Goal: Find contact information: Find contact information

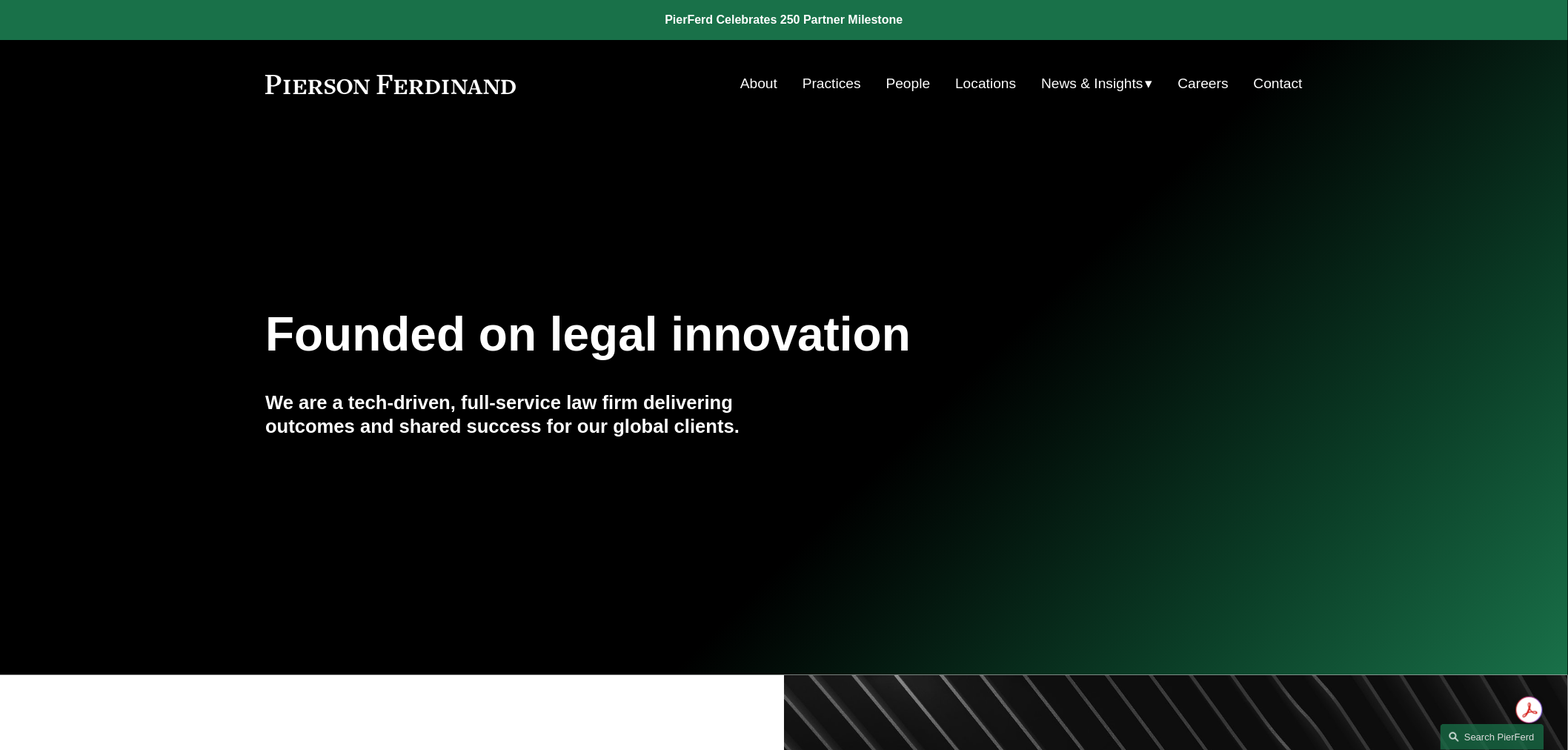
click at [915, 86] on link "People" at bounding box center [908, 84] width 44 height 28
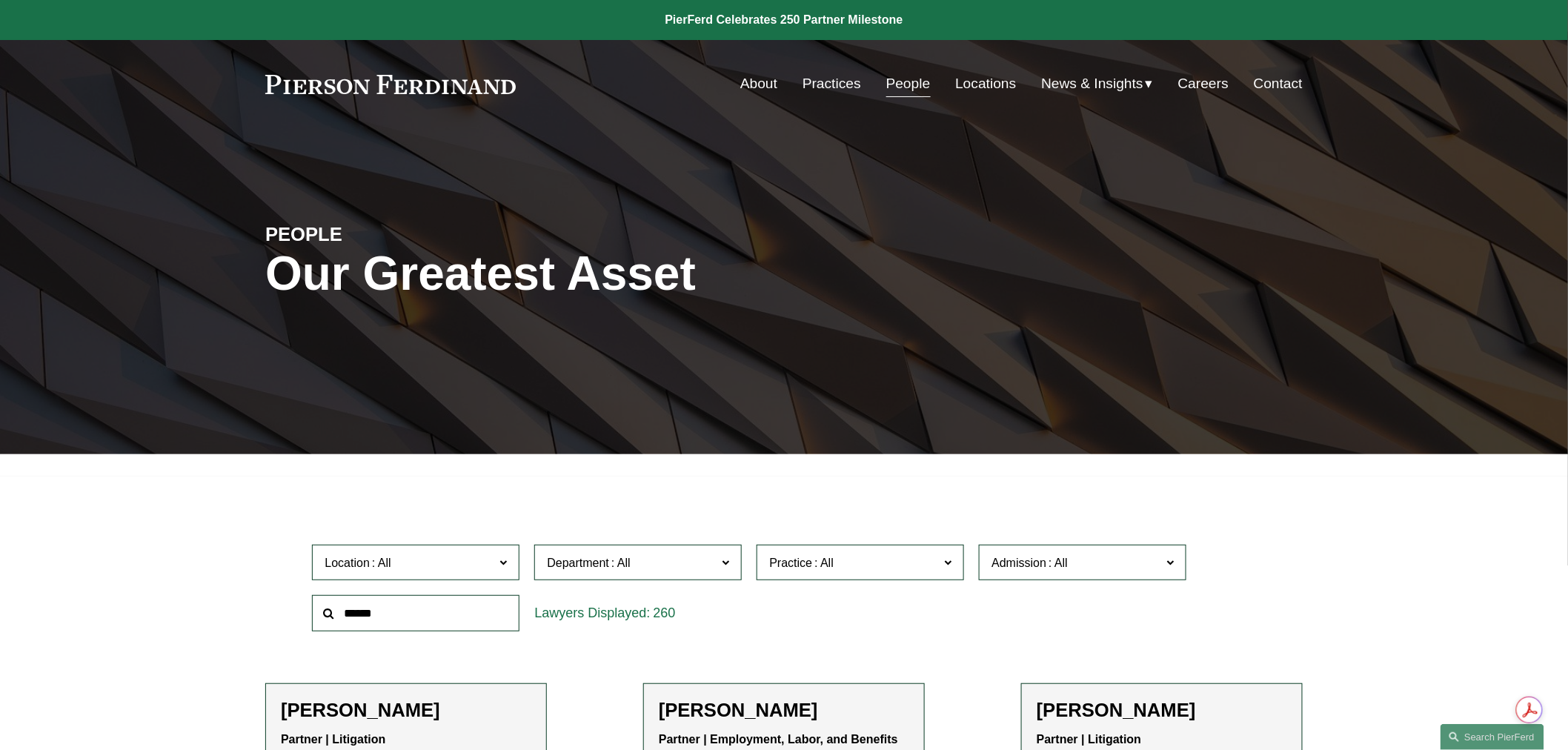
click at [979, 84] on link "Locations" at bounding box center [985, 84] width 61 height 28
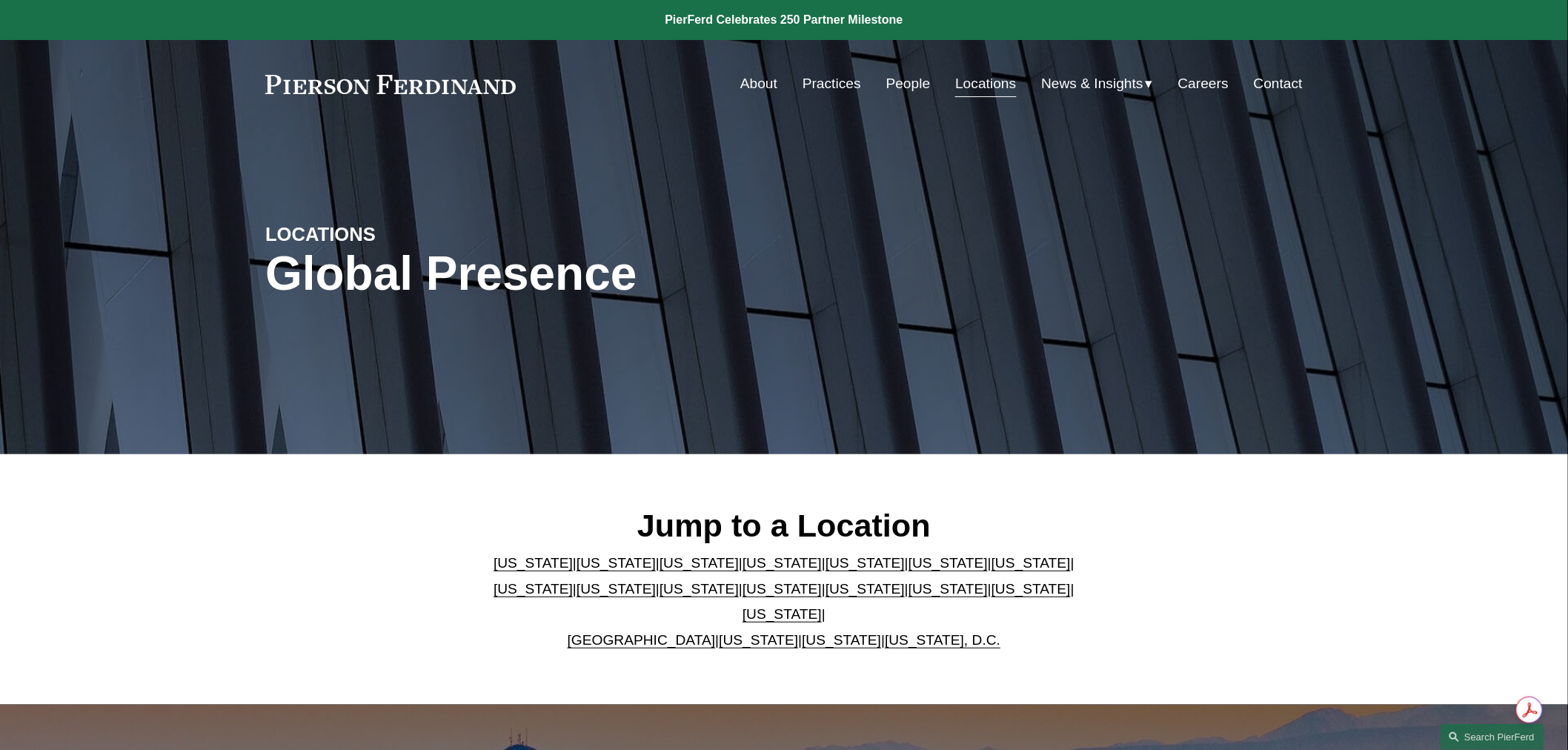
click at [742, 597] on link "[US_STATE]" at bounding box center [782, 589] width 79 height 16
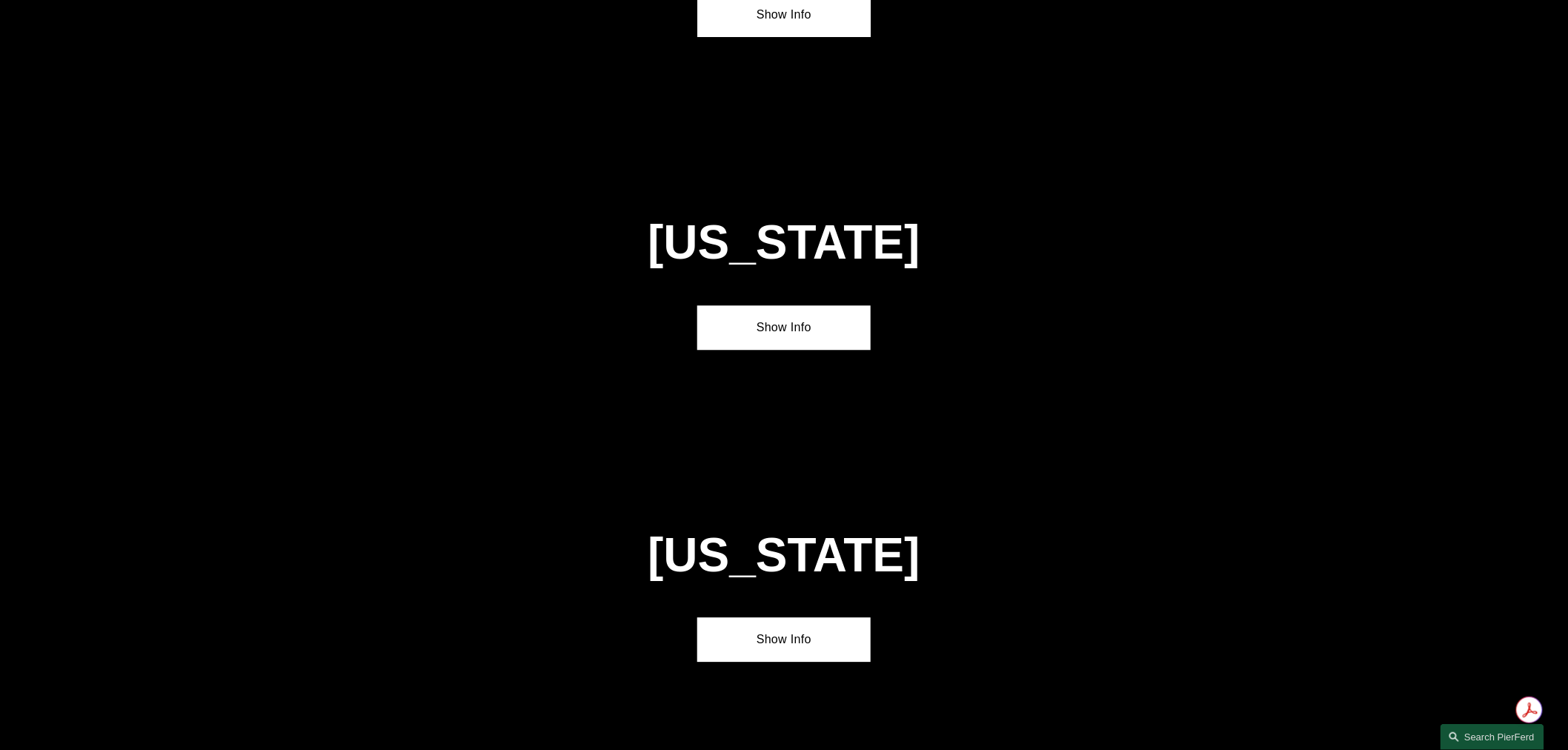
scroll to position [3826, 0]
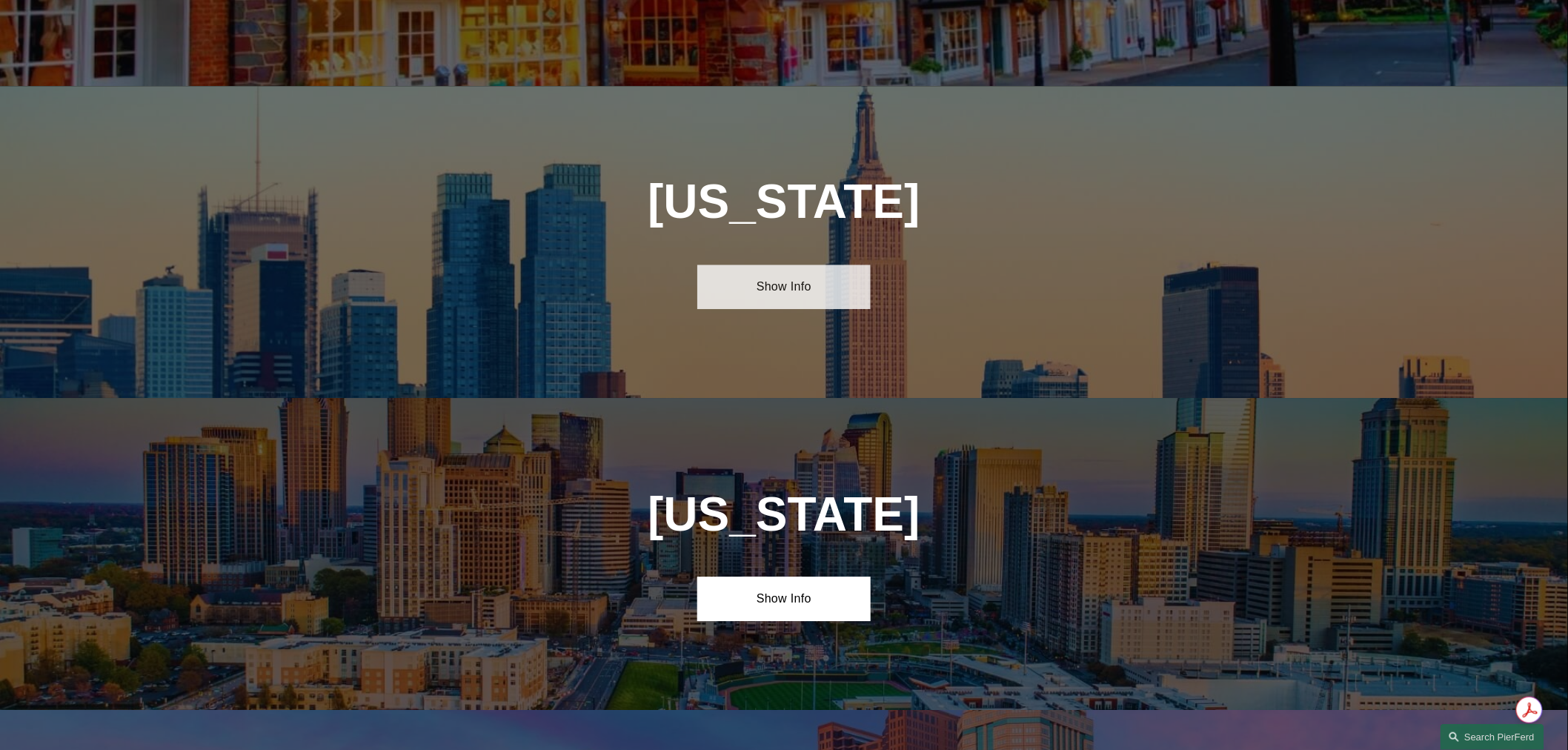
click at [835, 264] on link "Show Info" at bounding box center [784, 286] width 173 height 44
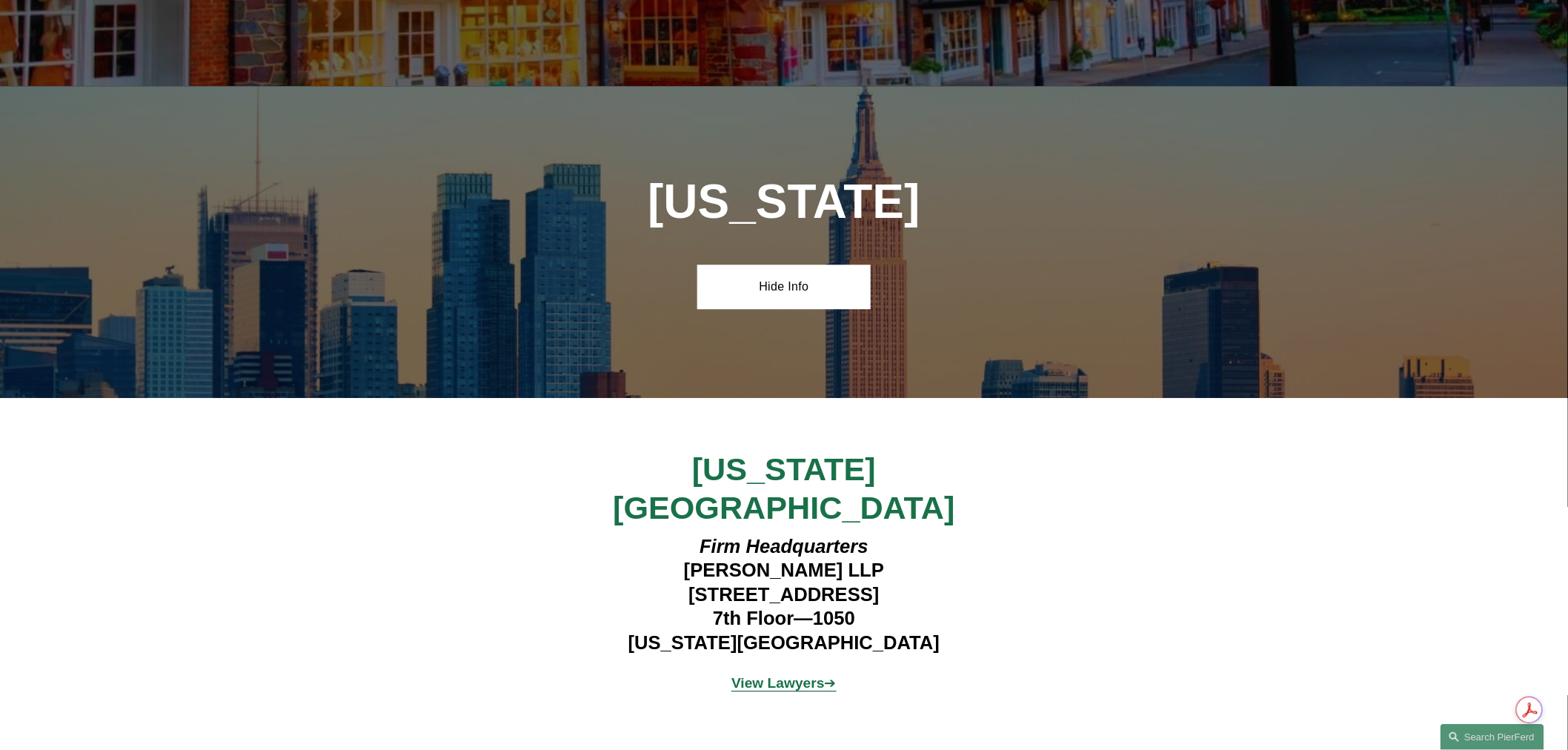
drag, startPoint x: 722, startPoint y: 475, endPoint x: 832, endPoint y: 466, distance: 110.4
click at [832, 535] on h4 "Firm Headquarters Pierson Ferdinand LLP 1270 Avenue of the Americas 7th Floor—1…" at bounding box center [784, 595] width 432 height 120
